Goal: Task Accomplishment & Management: Manage account settings

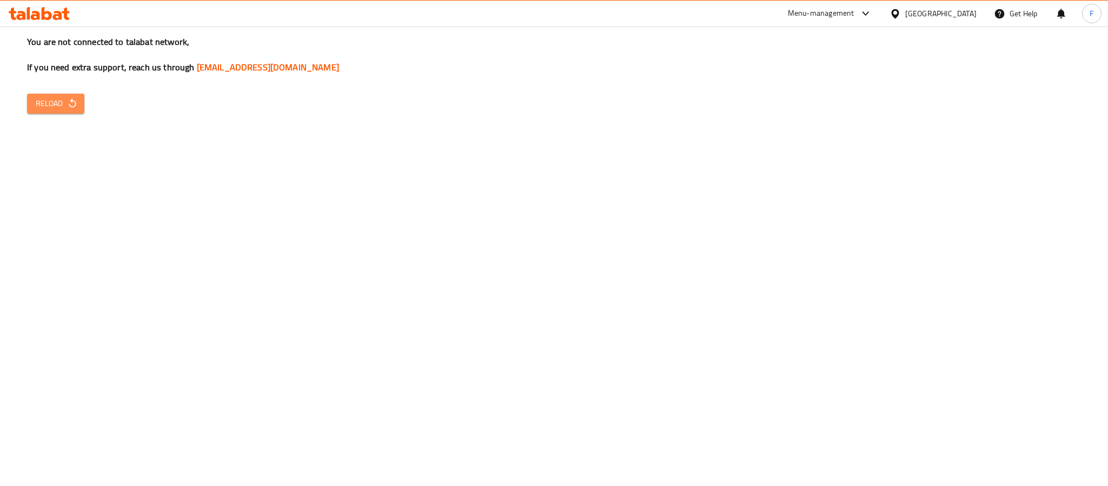
click at [67, 106] on icon "button" at bounding box center [72, 103] width 11 height 11
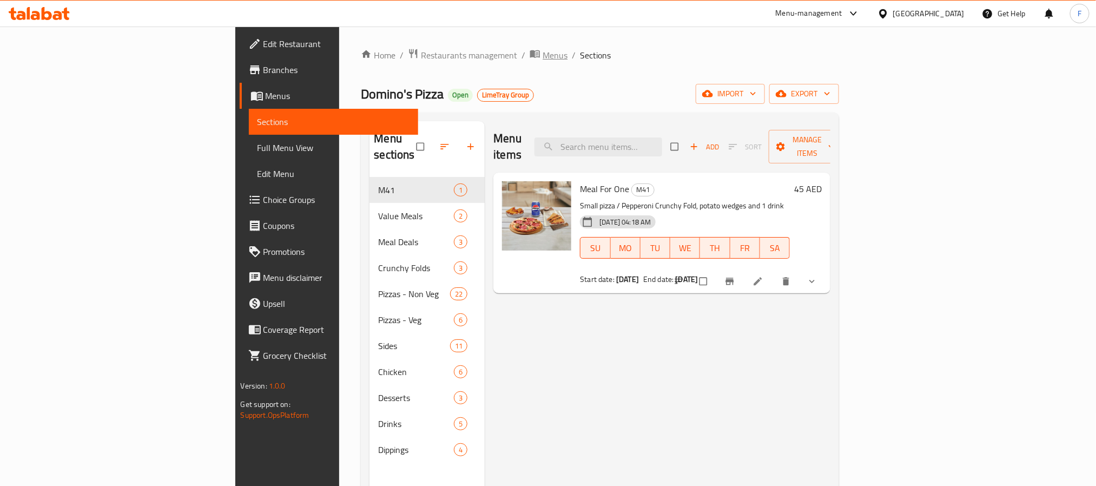
click at [542, 57] on span "Menus" at bounding box center [554, 55] width 25 height 13
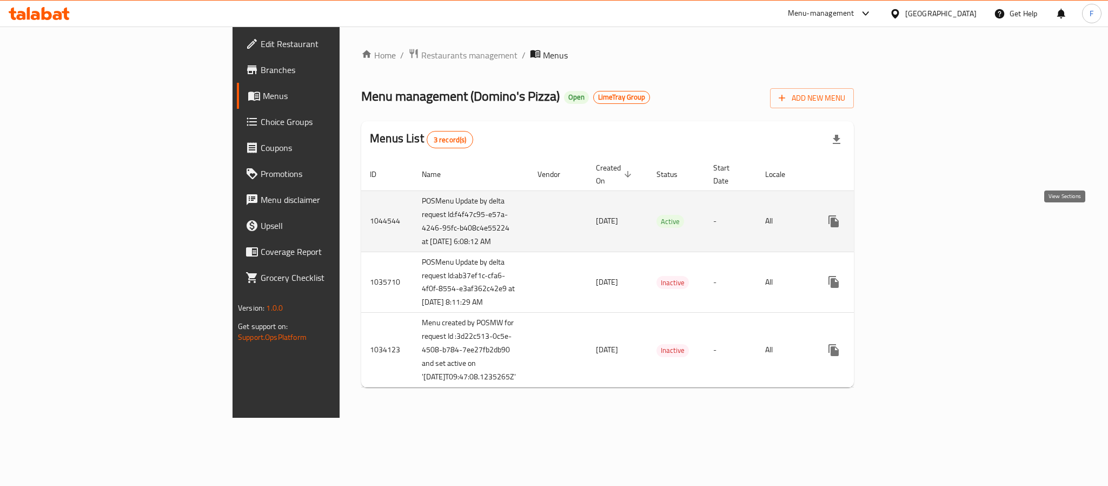
click at [918, 221] on icon "enhanced table" at bounding box center [911, 221] width 13 height 13
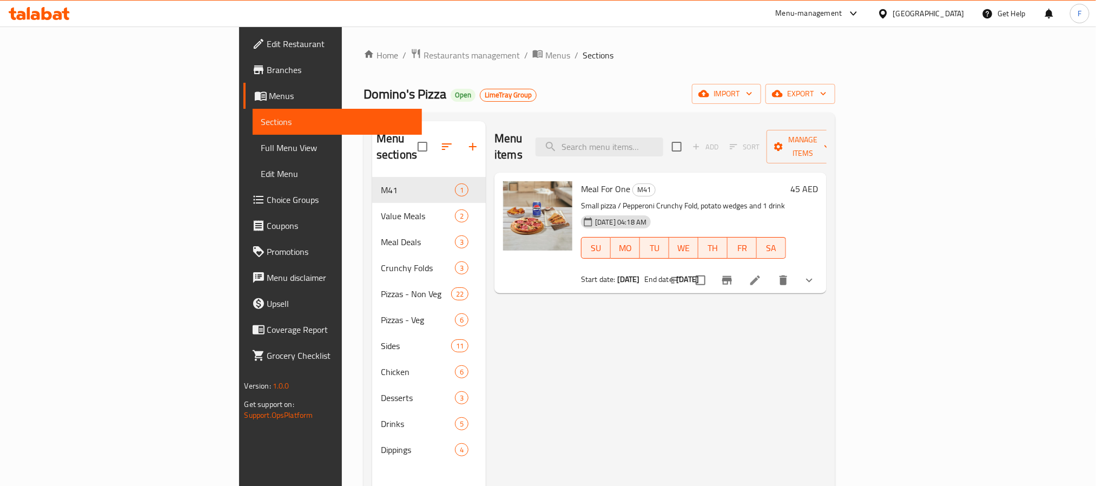
click at [267, 74] on span "Branches" at bounding box center [340, 69] width 146 height 13
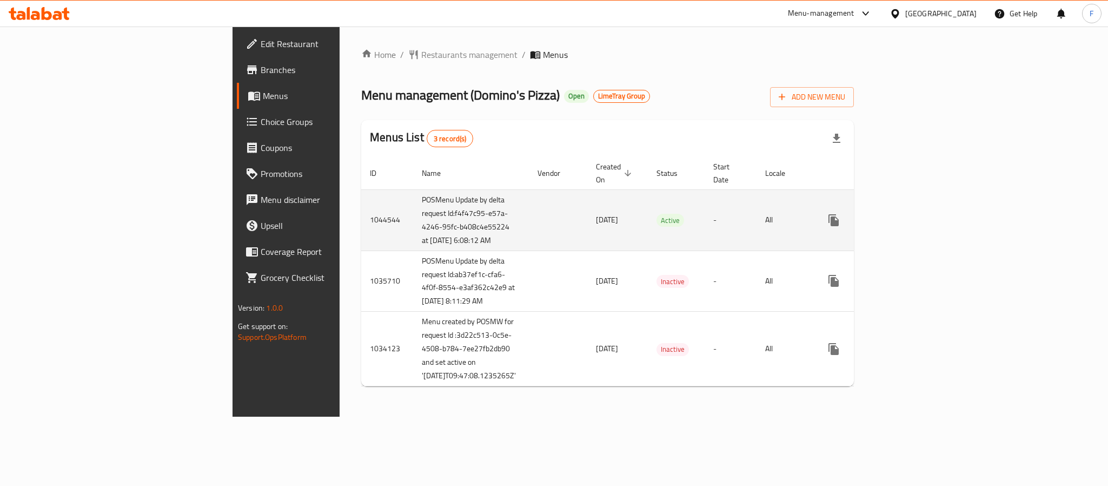
click at [925, 220] on link "enhanced table" at bounding box center [912, 220] width 26 height 26
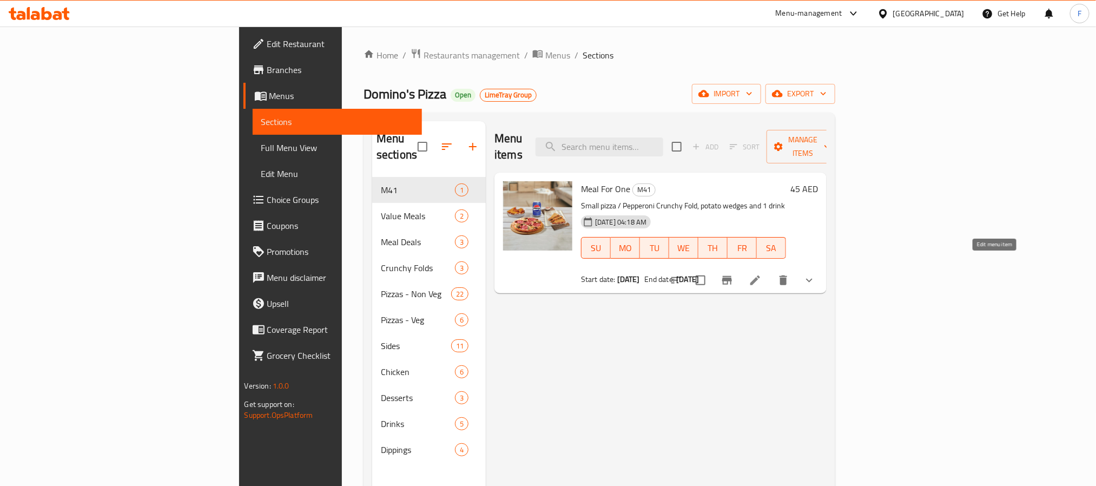
click at [761, 274] on icon at bounding box center [754, 280] width 13 height 13
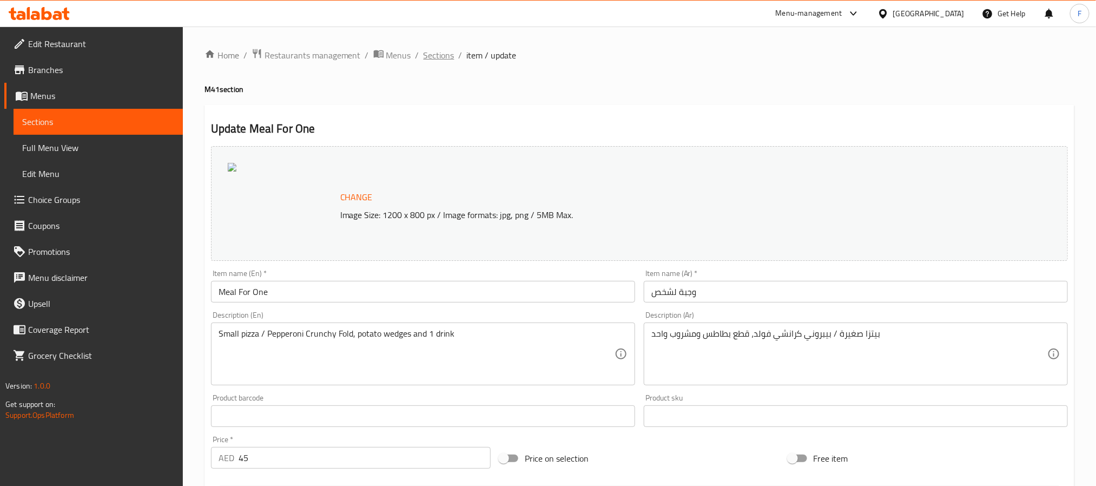
click at [435, 55] on span "Sections" at bounding box center [438, 55] width 31 height 13
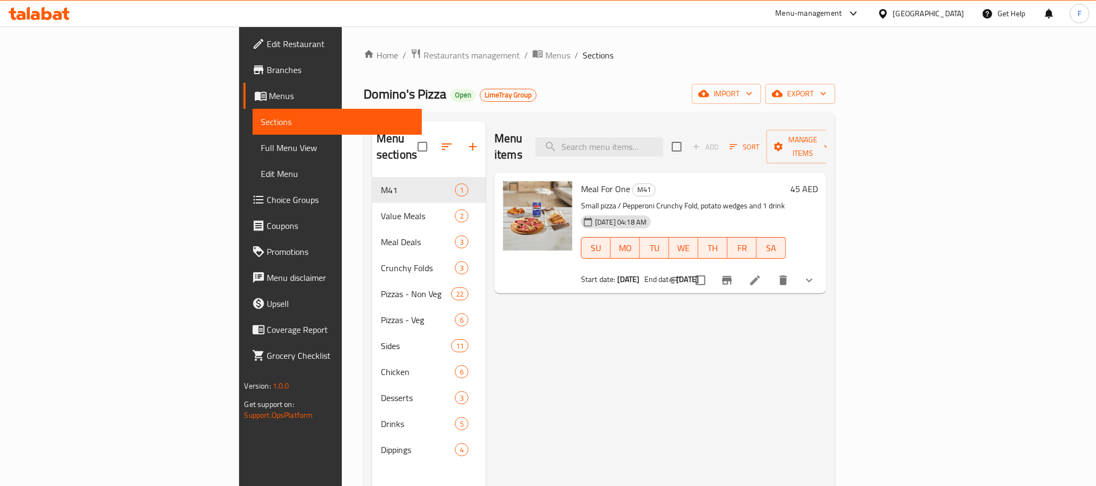
click at [581, 181] on span "Meal For One" at bounding box center [605, 189] width 49 height 16
copy h6 "Meal For One"
